Goal: Go to known website: Access a specific website the user already knows

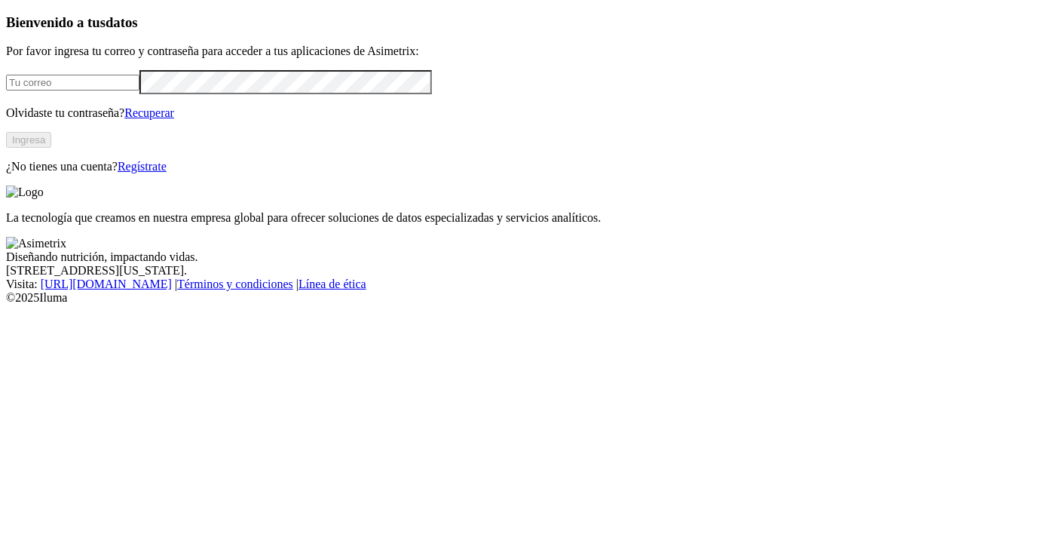
click at [78, 90] on input "email" at bounding box center [72, 83] width 133 height 16
type input "[EMAIL_ADDRESS][DOMAIN_NAME]"
click input "submit" at bounding box center [0, 0] width 0 height 0
